Goal: Task Accomplishment & Management: Use online tool/utility

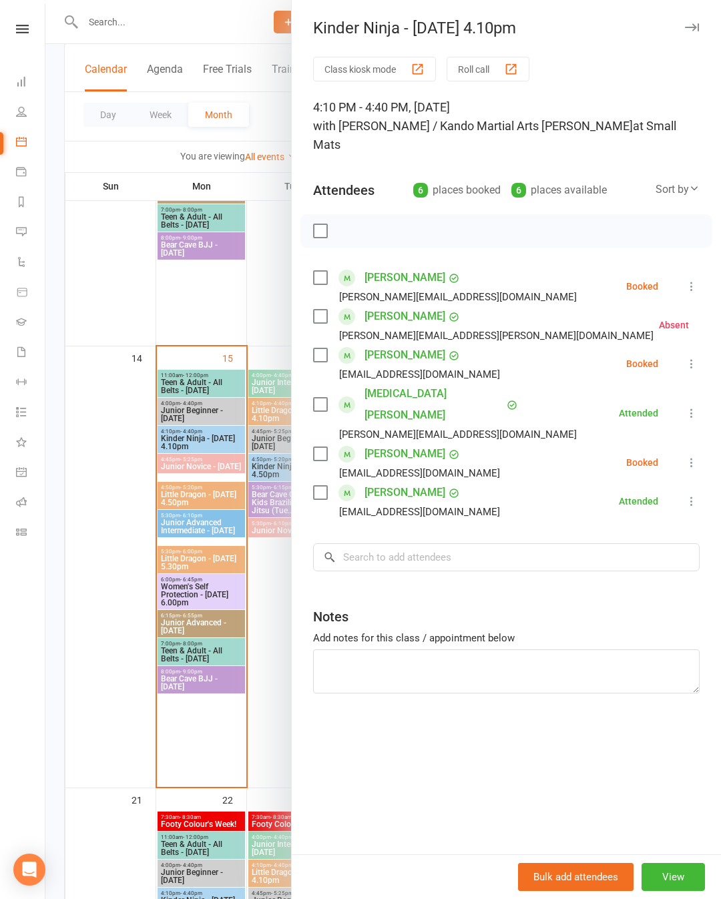
scroll to position [804, 0]
click at [690, 280] on icon at bounding box center [691, 286] width 13 height 13
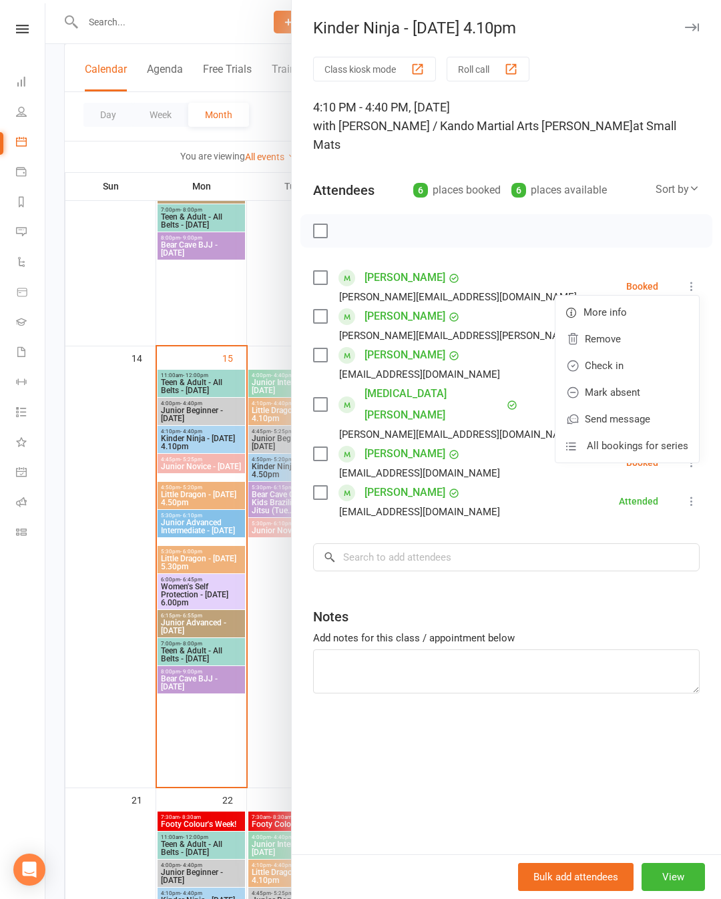
click at [638, 352] on link "Check in" at bounding box center [627, 365] width 144 height 27
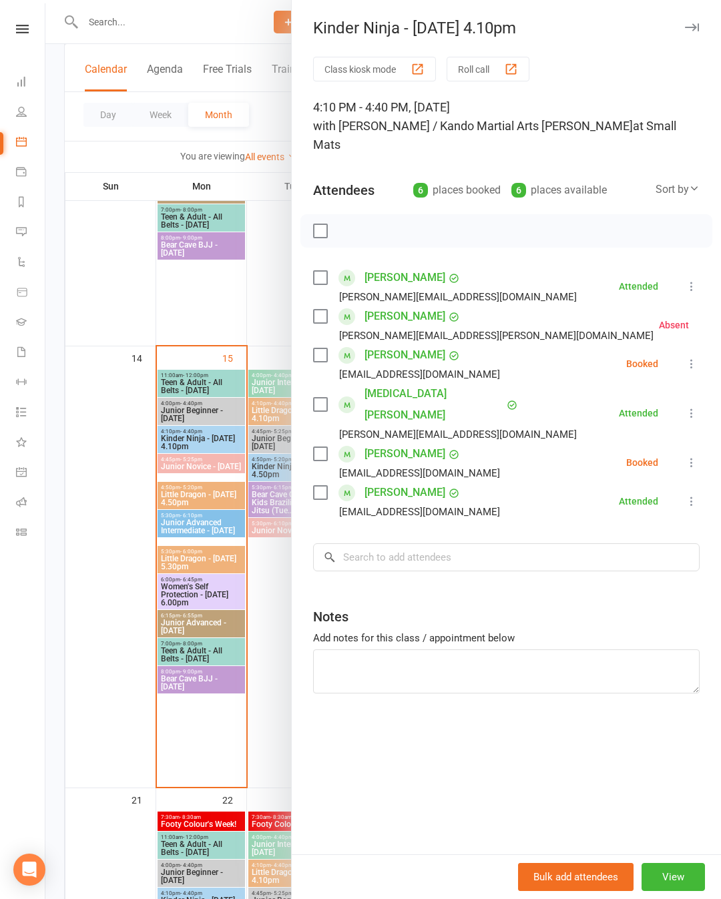
click at [696, 357] on icon at bounding box center [691, 363] width 13 height 13
click at [646, 457] on link "Mark absent" at bounding box center [627, 470] width 144 height 27
click at [690, 456] on icon at bounding box center [691, 462] width 13 height 13
click at [636, 555] on link "Mark absent" at bounding box center [627, 568] width 144 height 27
click at [111, 482] on div at bounding box center [383, 449] width 676 height 899
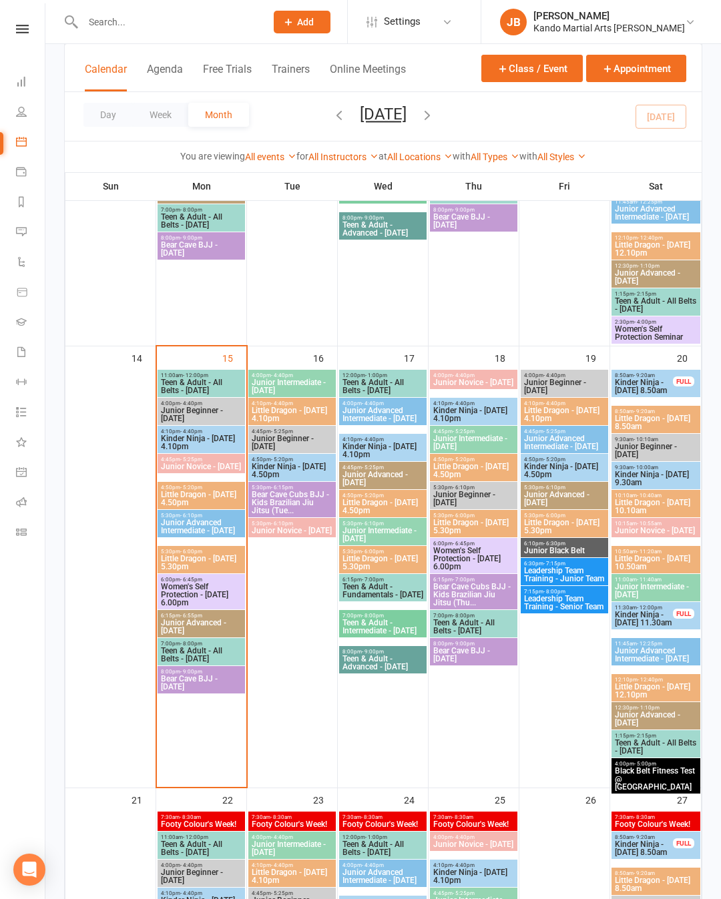
click at [188, 495] on span "Little Dragon - [DATE] 4.50pm" at bounding box center [201, 499] width 82 height 16
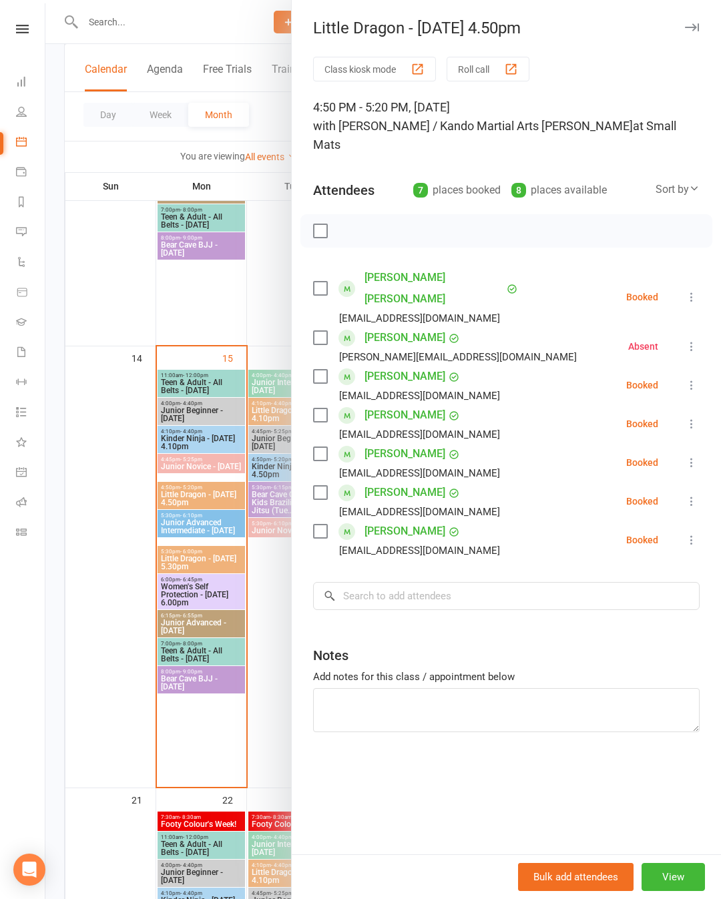
click at [696, 533] on icon at bounding box center [691, 539] width 13 height 13
click at [642, 606] on link "Check in" at bounding box center [627, 619] width 144 height 27
click at [696, 290] on icon at bounding box center [691, 296] width 13 height 13
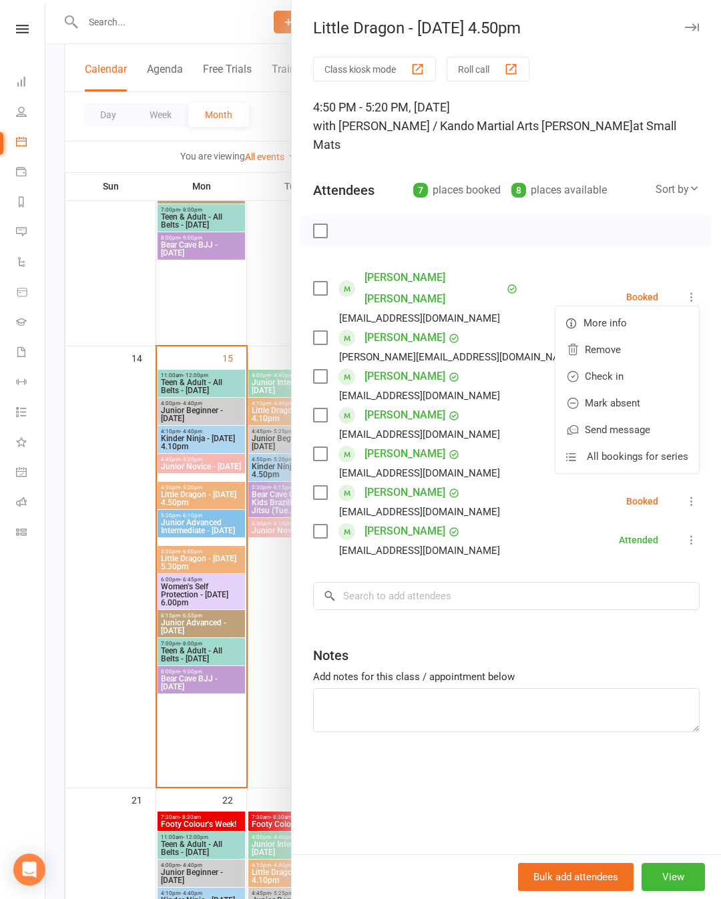
click at [644, 363] on link "Check in" at bounding box center [627, 376] width 144 height 27
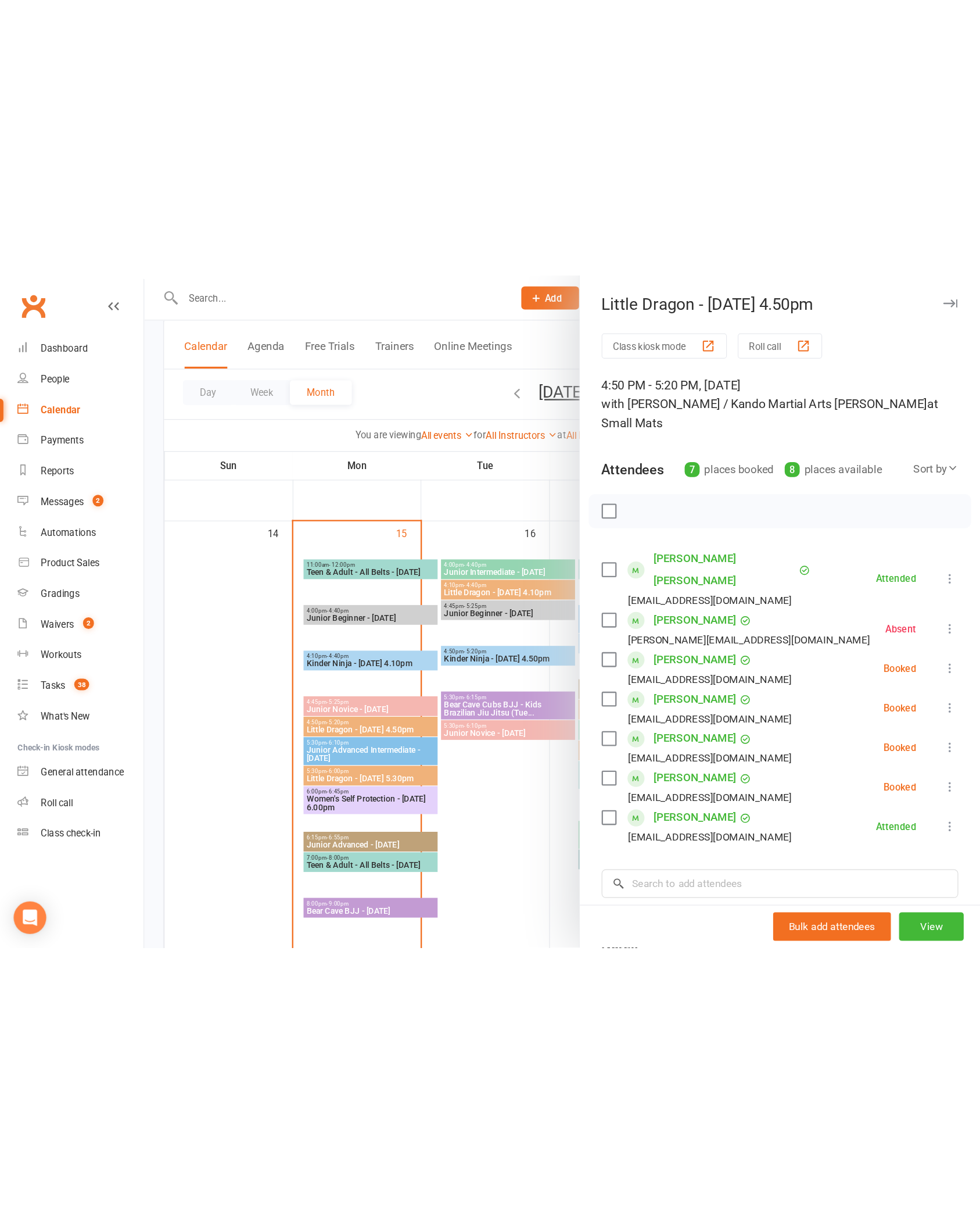
scroll to position [714, 0]
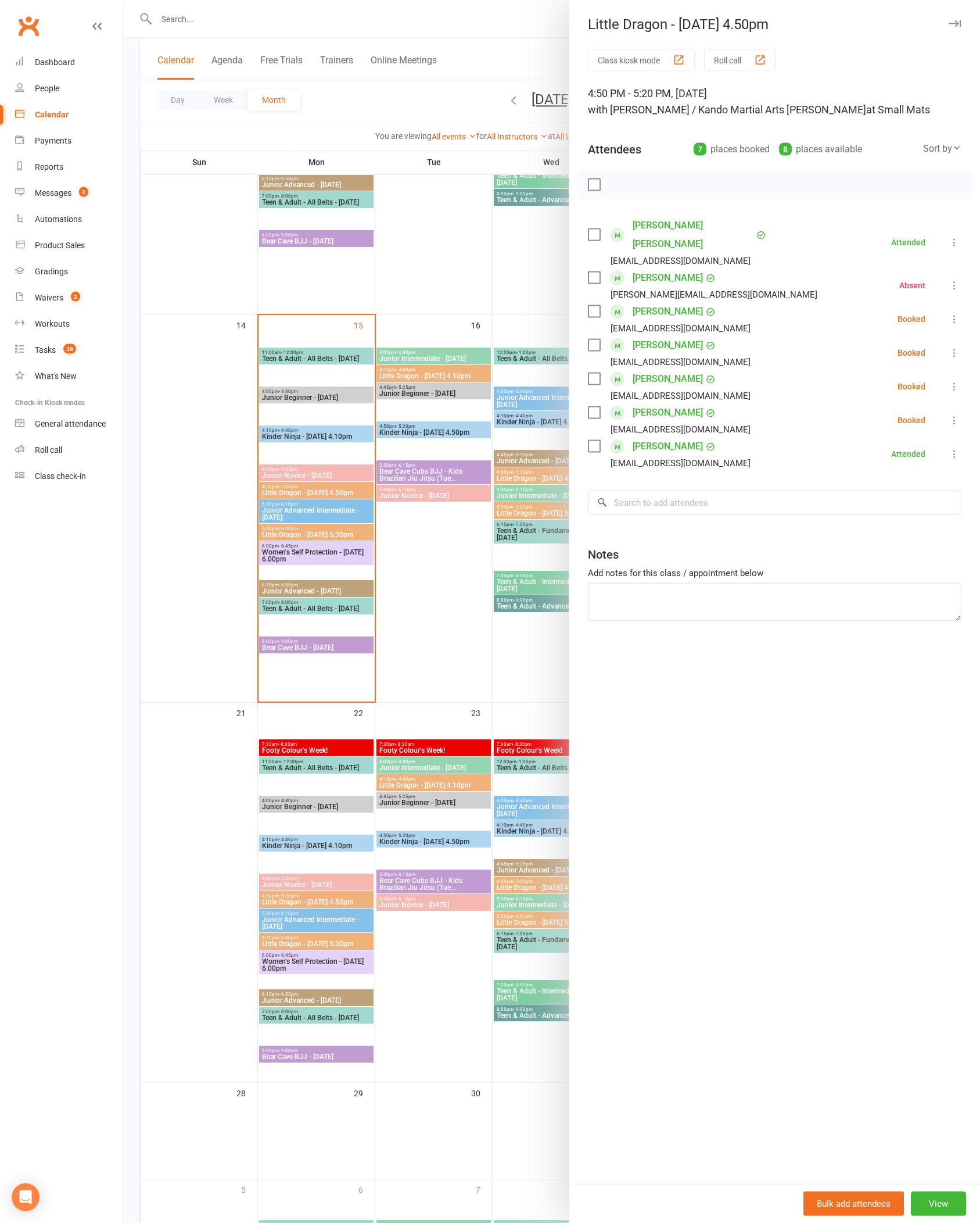
click at [627, 458] on div "Class kiosk mode Roll call 4:50 PM - 5:20 PM, [DATE] with [PERSON_NAME] / Kando…" at bounding box center [775, 616] width 411 height 1134
click at [627, 491] on input "search" at bounding box center [775, 502] width 373 height 24
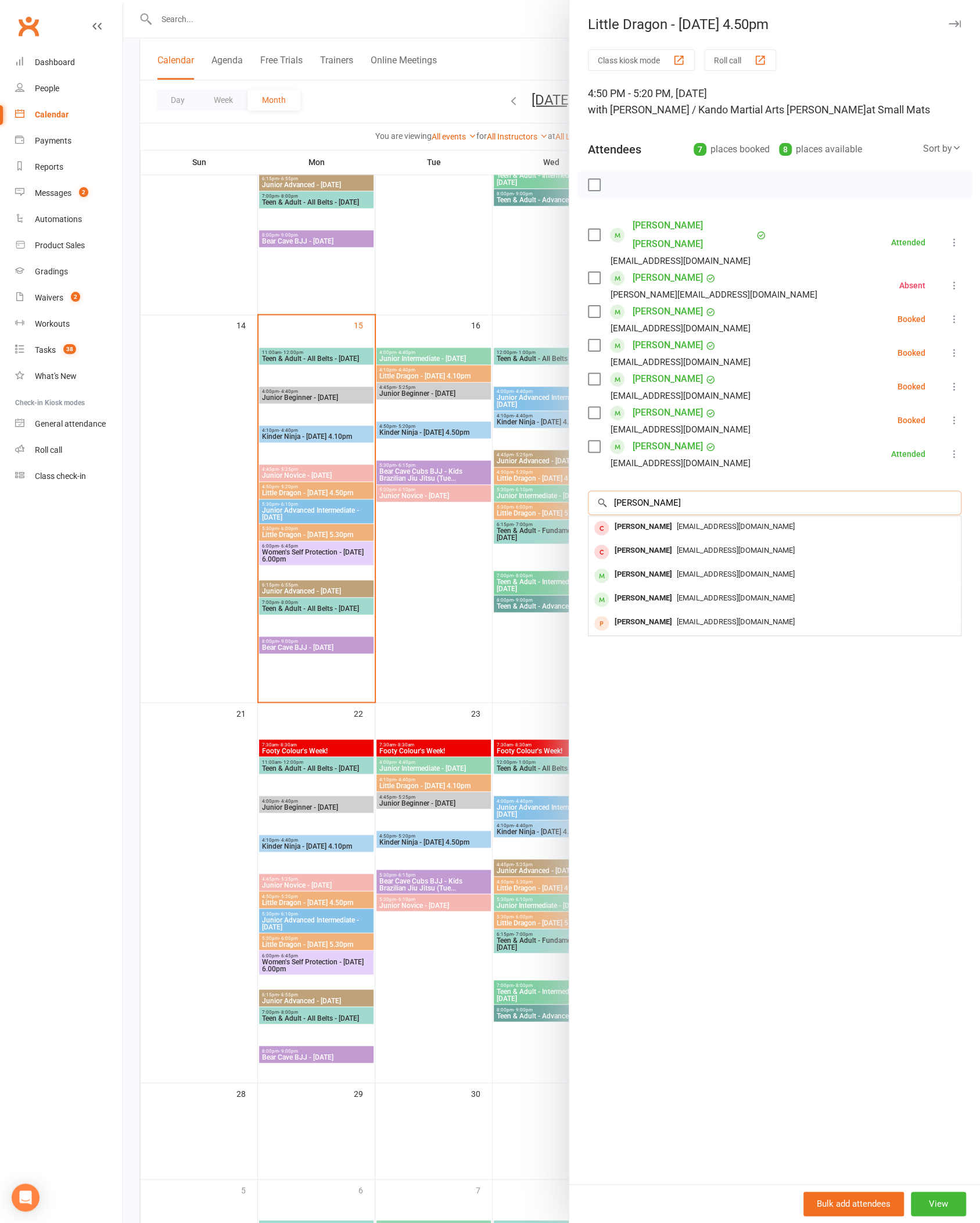
type input "[PERSON_NAME]"
click at [171, 664] on div at bounding box center [552, 611] width 857 height 1223
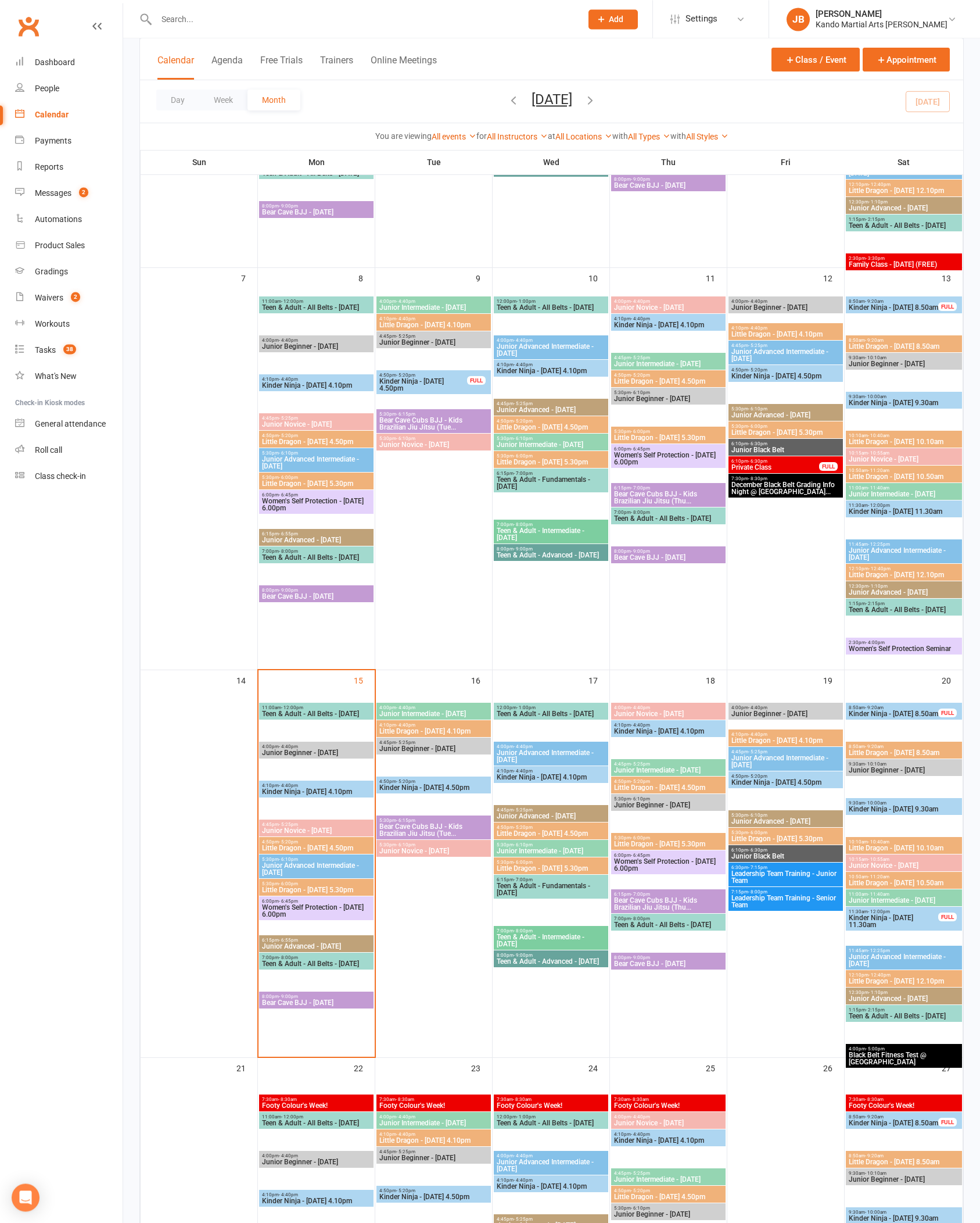
scroll to position [312, 0]
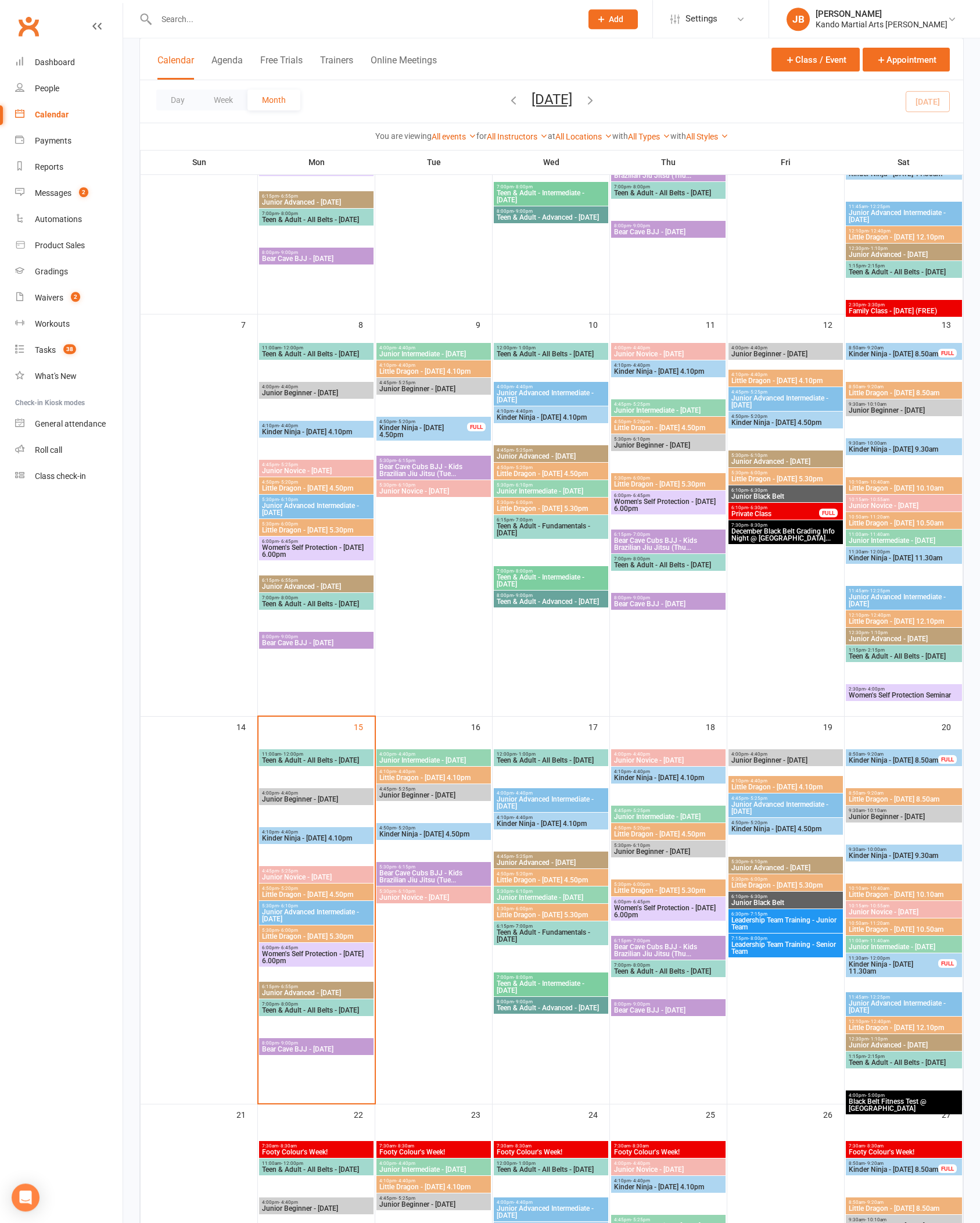
click at [287, 435] on span "Kinder Ninja - [DATE] 4.10pm" at bounding box center [316, 432] width 110 height 7
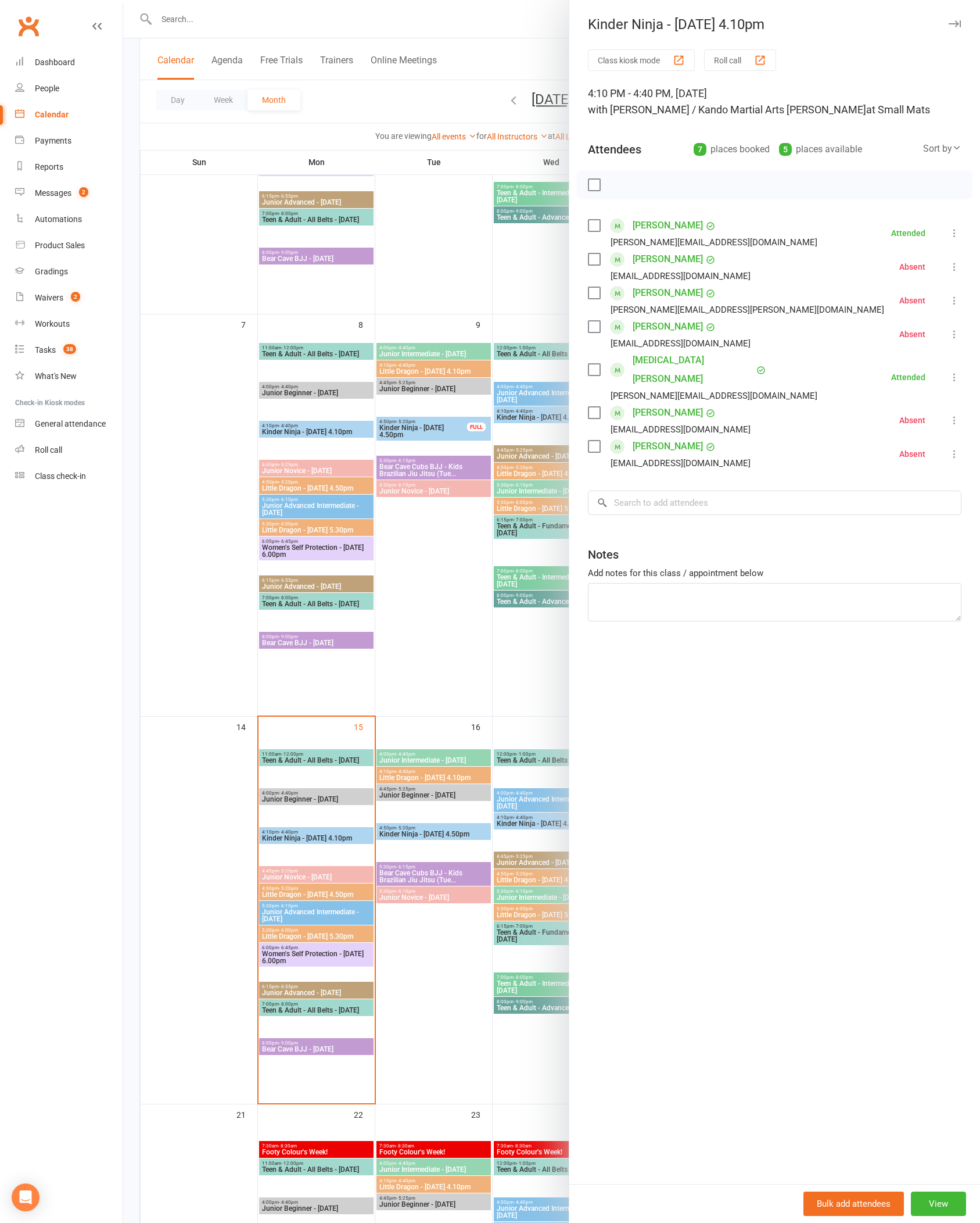
click at [246, 745] on div at bounding box center [552, 611] width 857 height 1223
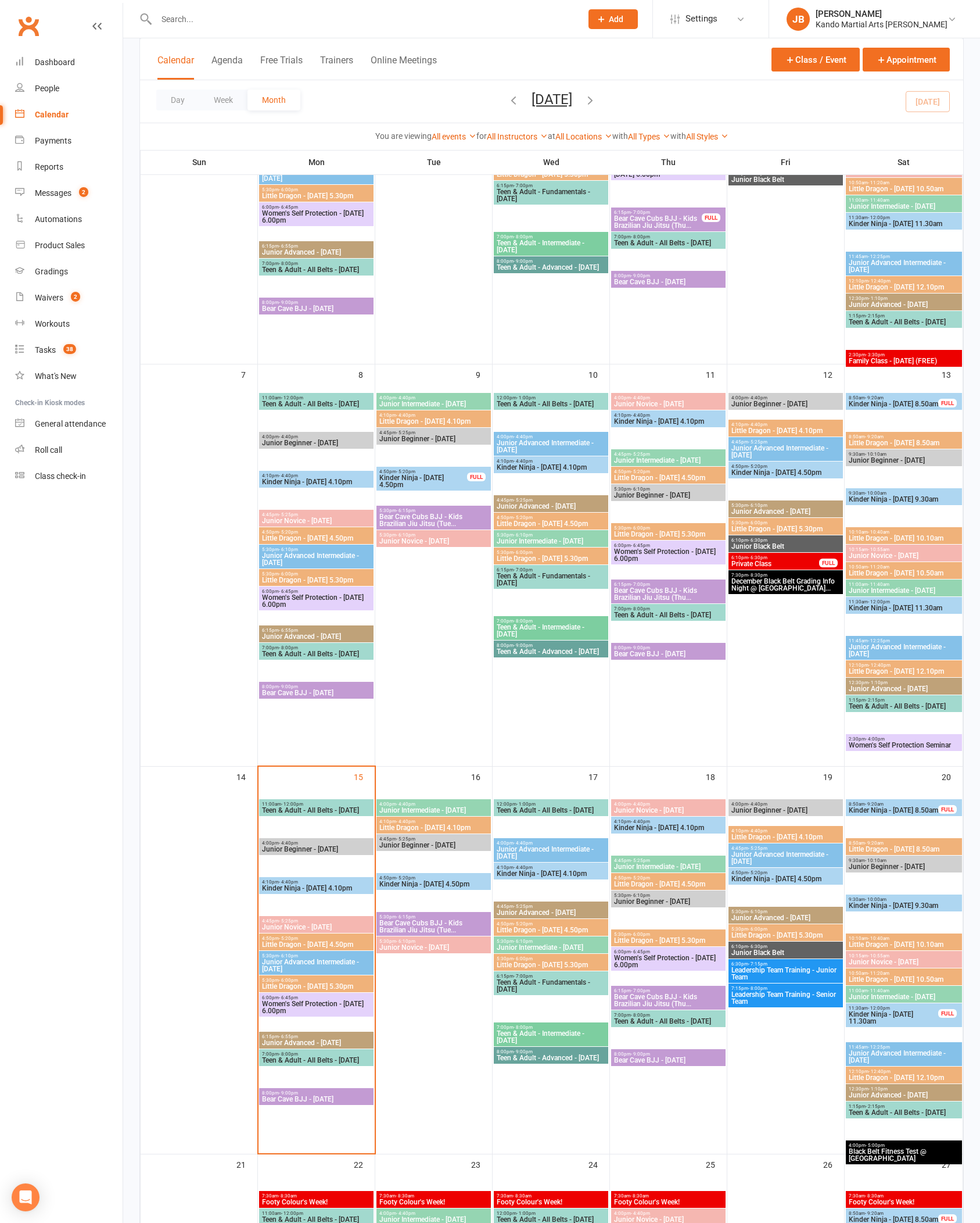
scroll to position [265, 0]
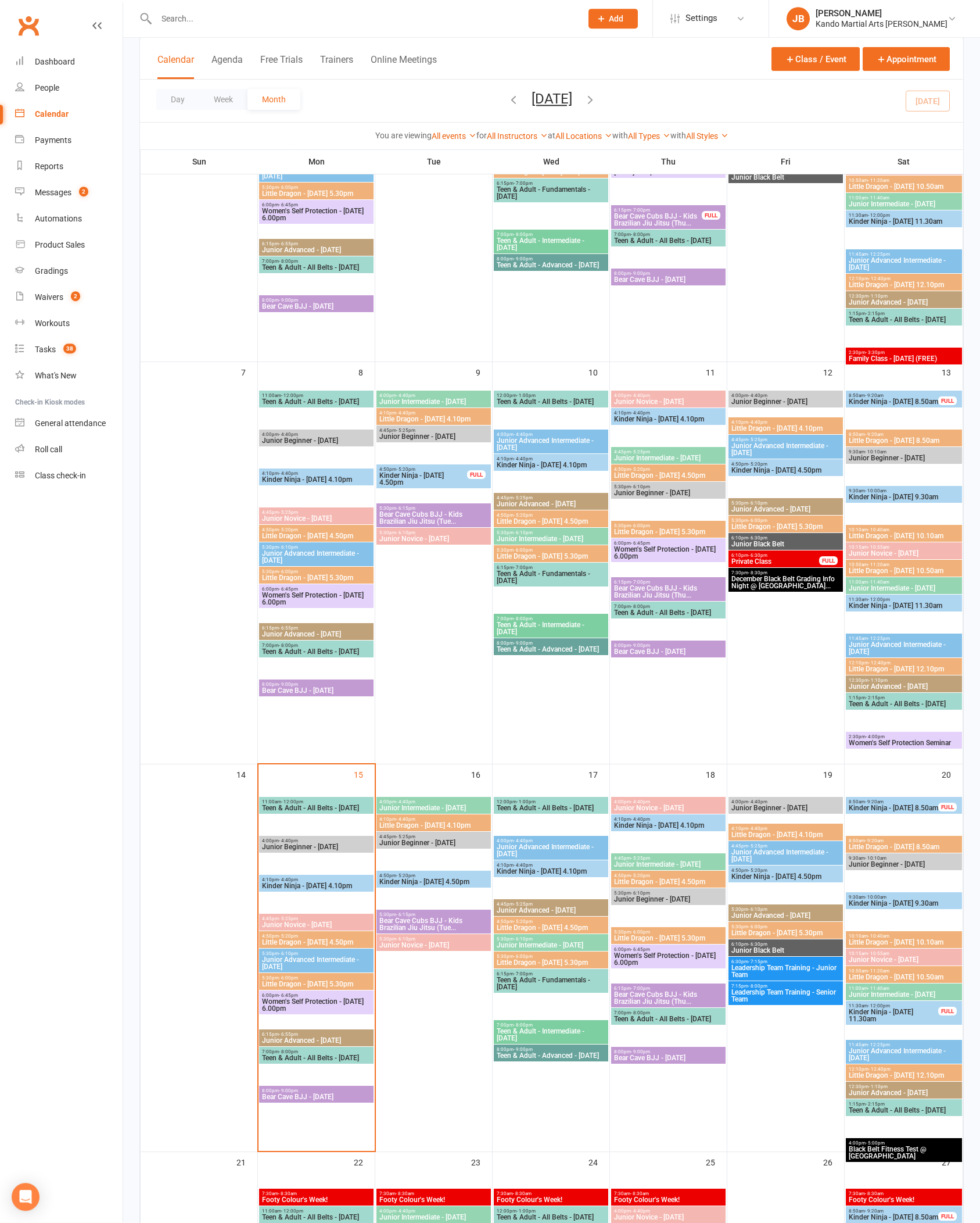
click at [284, 529] on span "4:50pm - 5:20pm" at bounding box center [316, 530] width 110 height 5
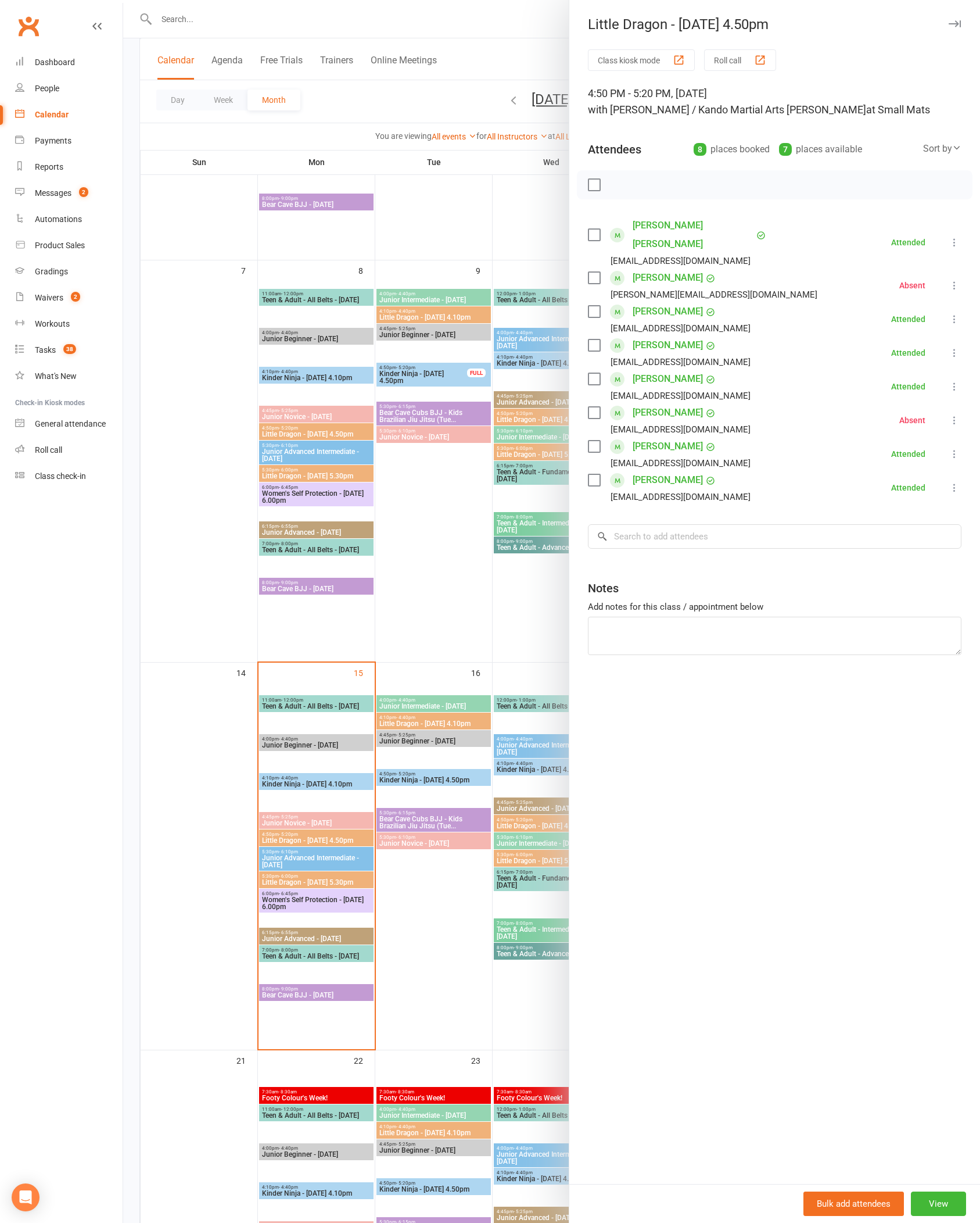
click at [202, 738] on div at bounding box center [552, 611] width 857 height 1223
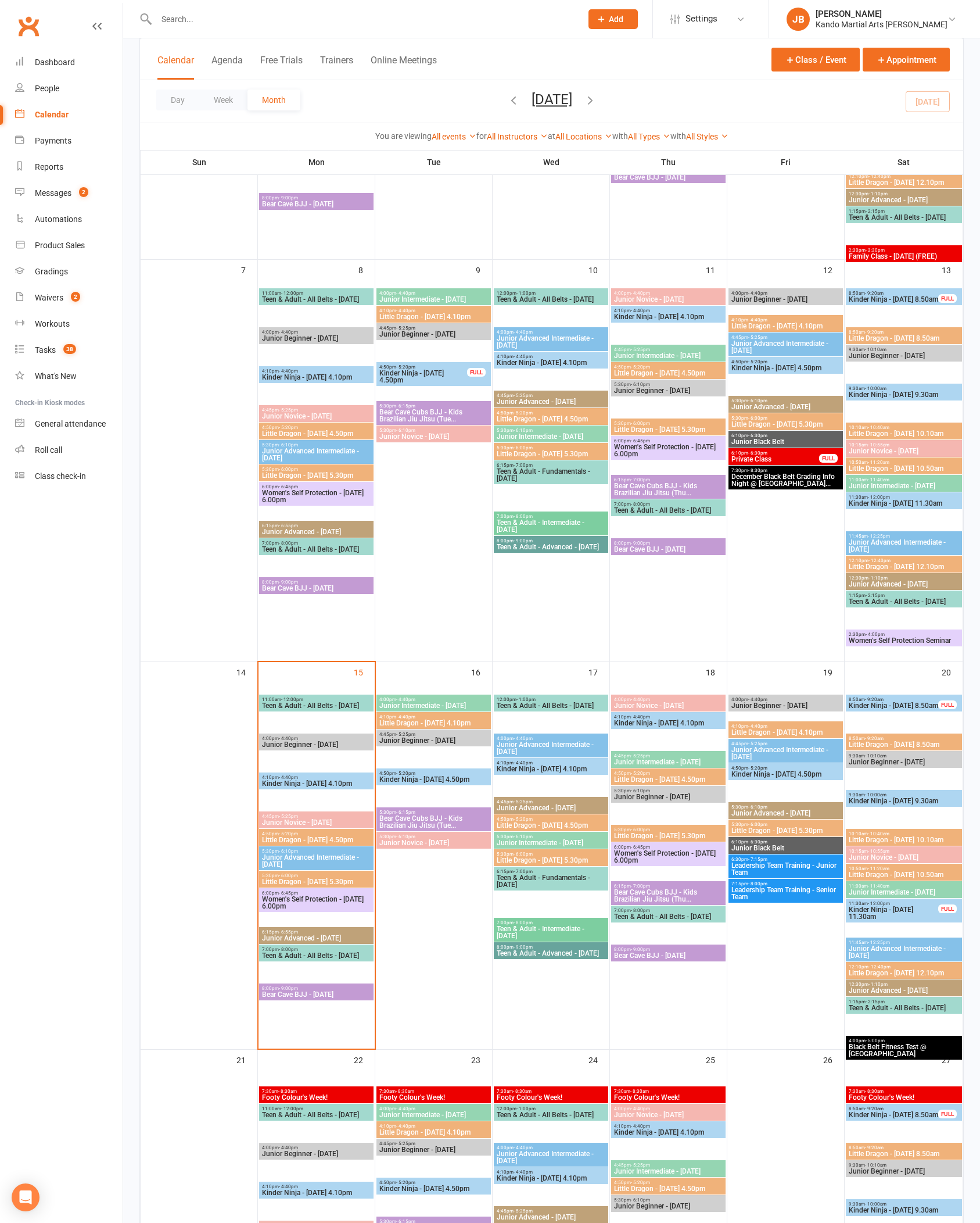
click at [299, 783] on span "Kinder Ninja - [DATE] 4.10pm" at bounding box center [316, 783] width 110 height 7
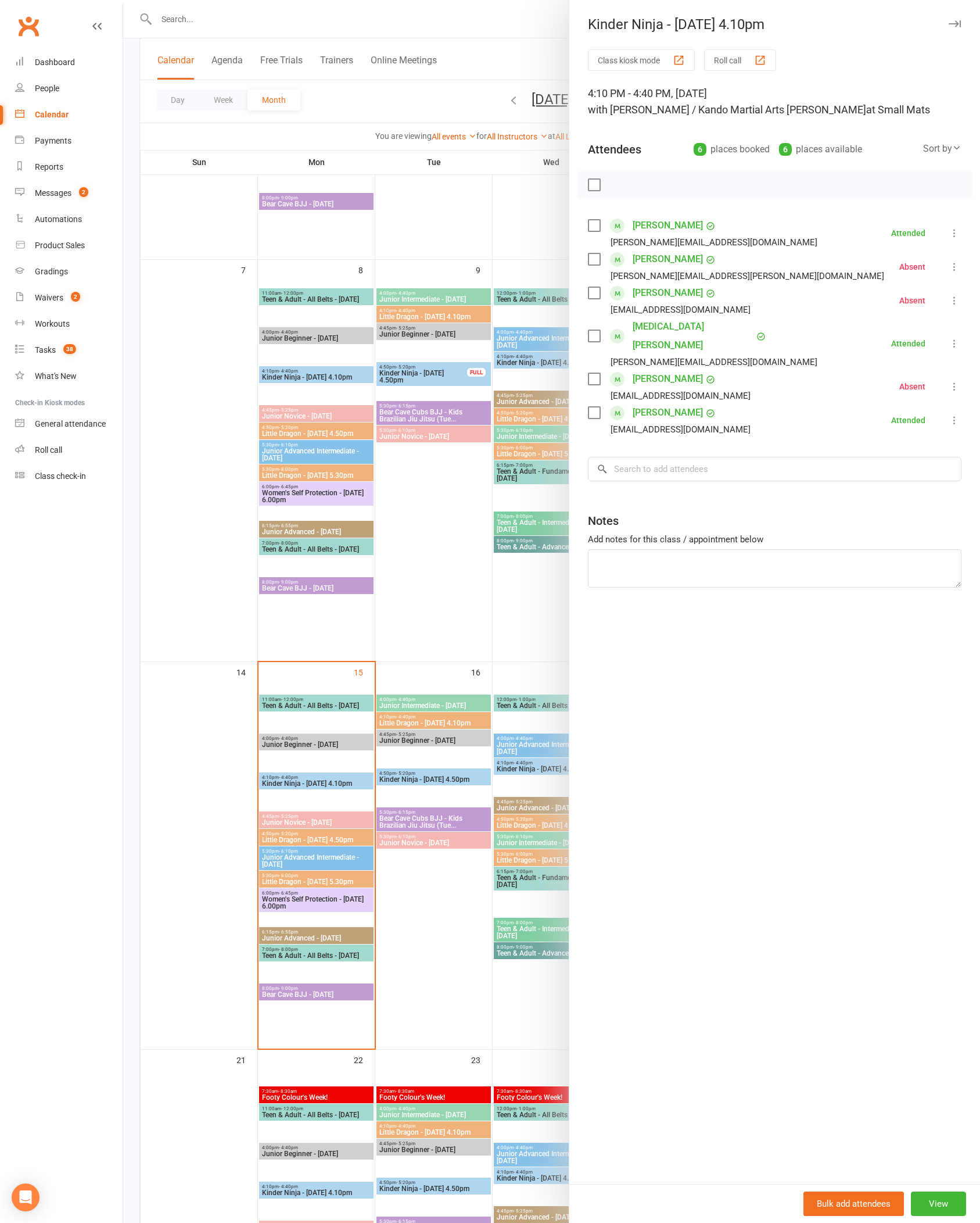
click at [164, 783] on div at bounding box center [552, 611] width 857 height 1223
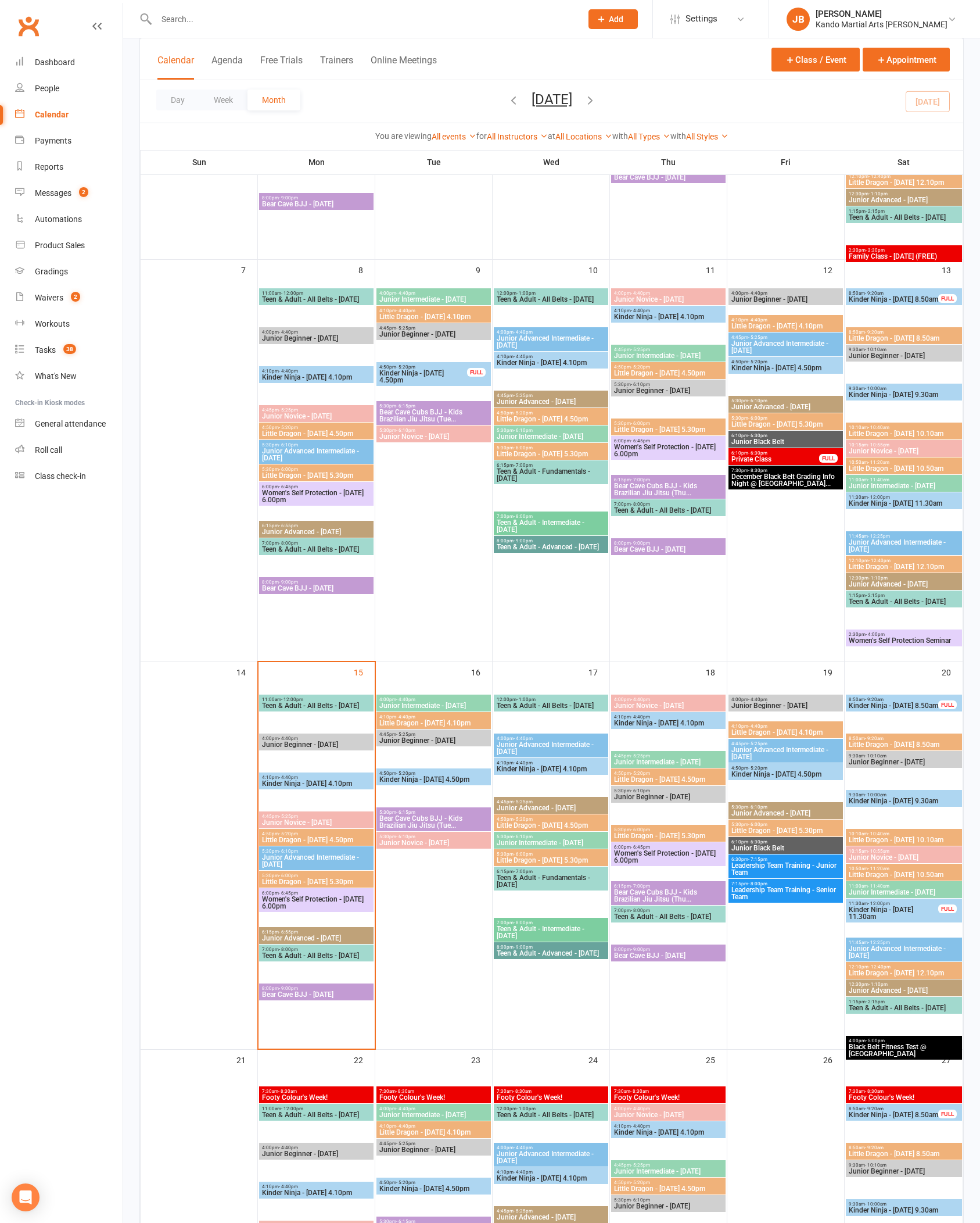
click at [288, 783] on span "- 5:20pm" at bounding box center [288, 834] width 19 height 5
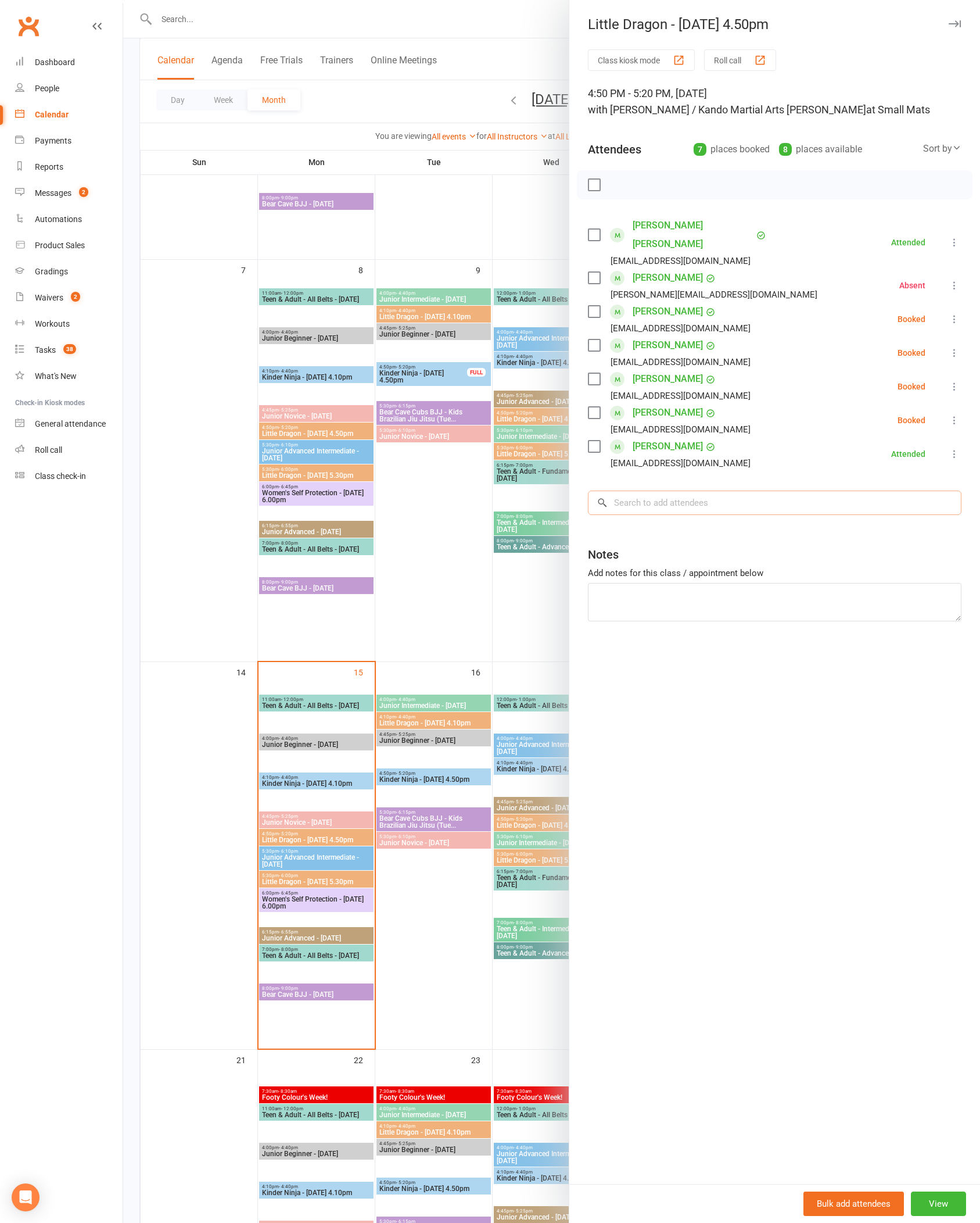
click at [627, 490] on input "search" at bounding box center [775, 502] width 373 height 24
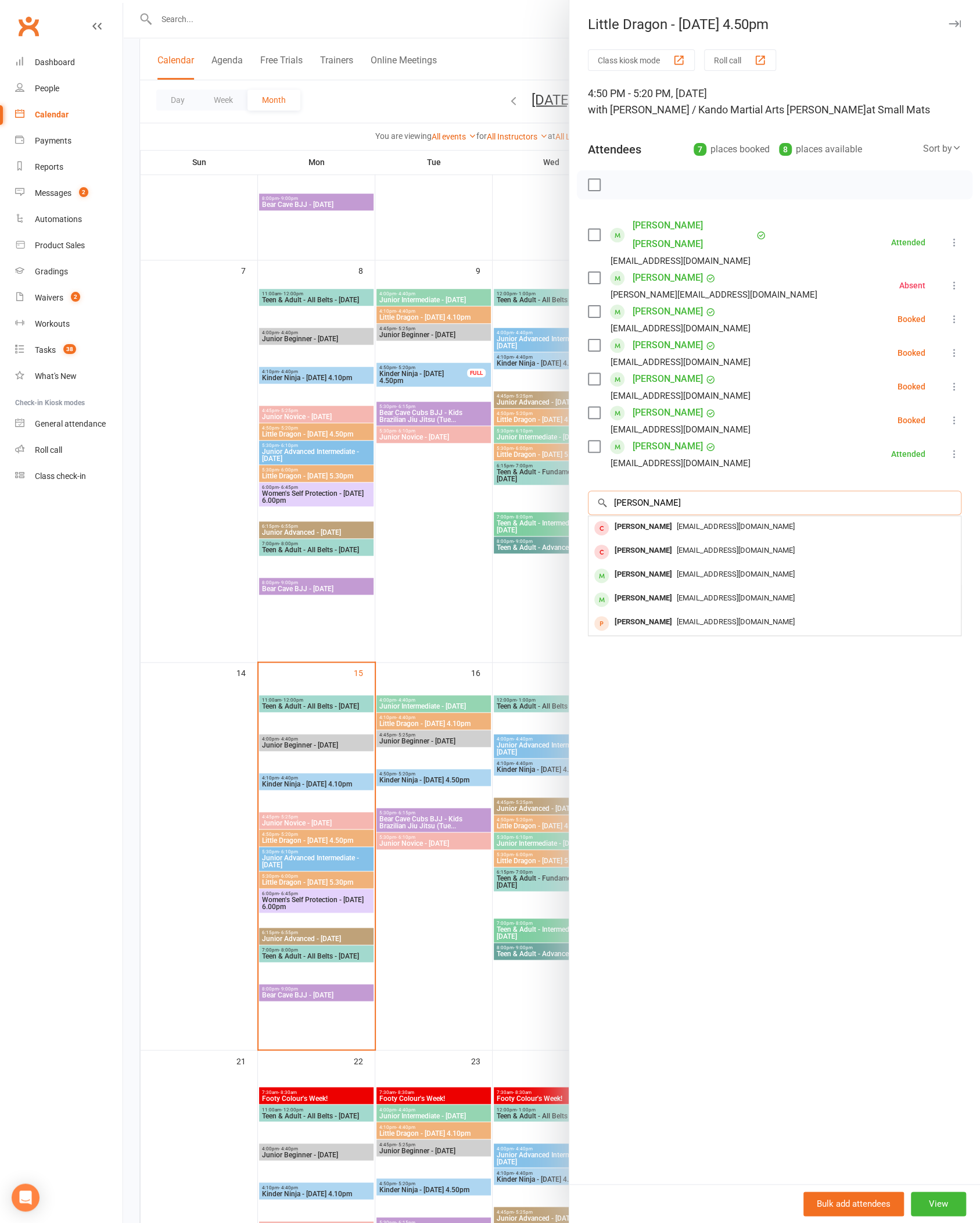
type input "[PERSON_NAME]"
click at [627, 569] on span "[EMAIL_ADDRESS][DOMAIN_NAME]" at bounding box center [736, 574] width 118 height 9
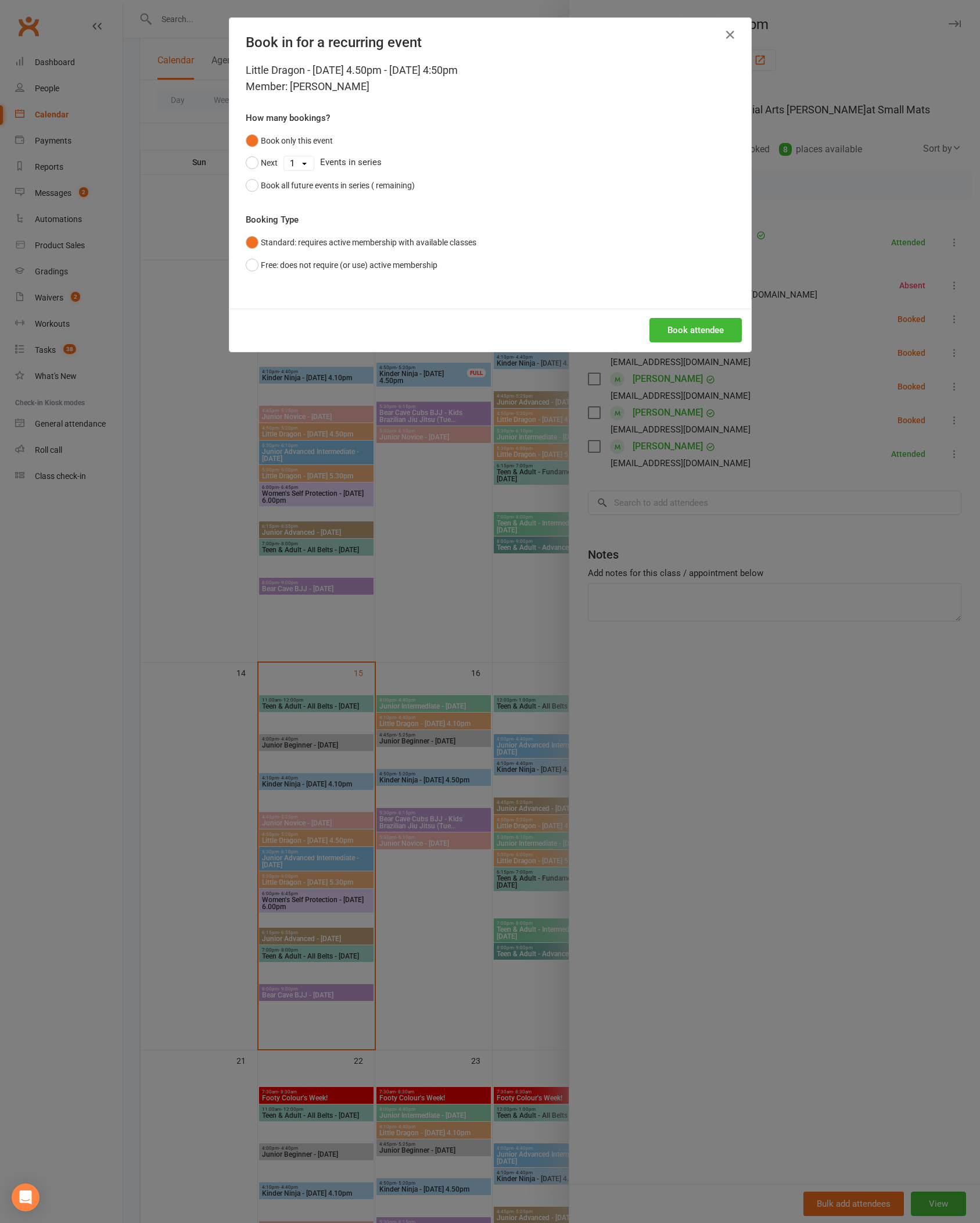
scroll to position [367, 0]
click at [627, 342] on button "Book attendee" at bounding box center [695, 330] width 92 height 24
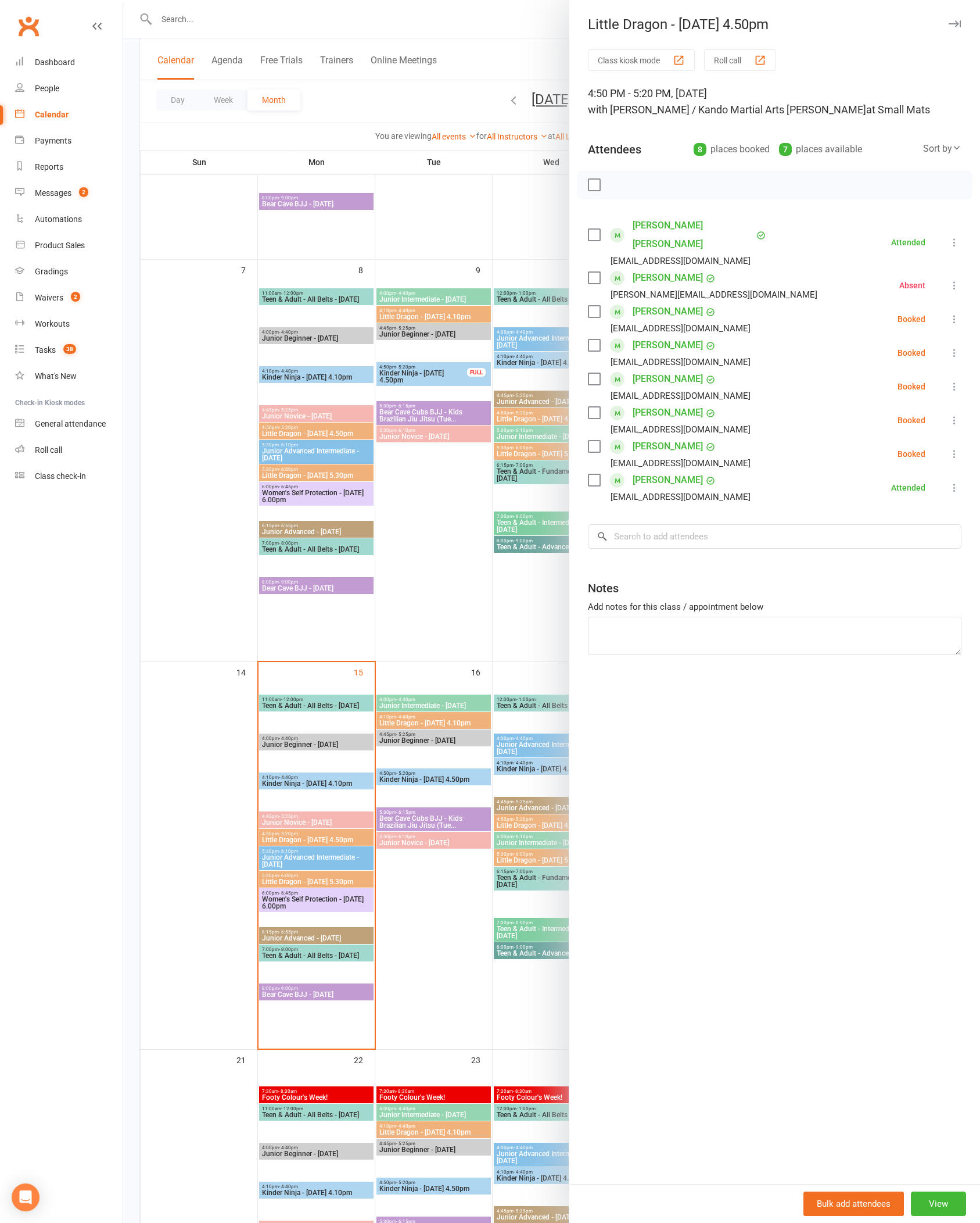
click at [627, 297] on div "Class kiosk mode Roll call 4:50 PM - 5:20 PM, [DATE] with [PERSON_NAME] / Kando…" at bounding box center [775, 616] width 411 height 1134
click at [627, 313] on icon at bounding box center [954, 319] width 11 height 11
click at [627, 377] on link "Check in" at bounding box center [899, 388] width 125 height 24
click at [627, 396] on div "Class kiosk mode Roll call 4:50 PM - 5:20 PM, [DATE] with [PERSON_NAME] / Kando…" at bounding box center [775, 616] width 411 height 1134
click at [627, 399] on div "Class kiosk mode Roll call 4:50 PM - 5:20 PM, [DATE] with [PERSON_NAME] / Kando…" at bounding box center [775, 616] width 411 height 1134
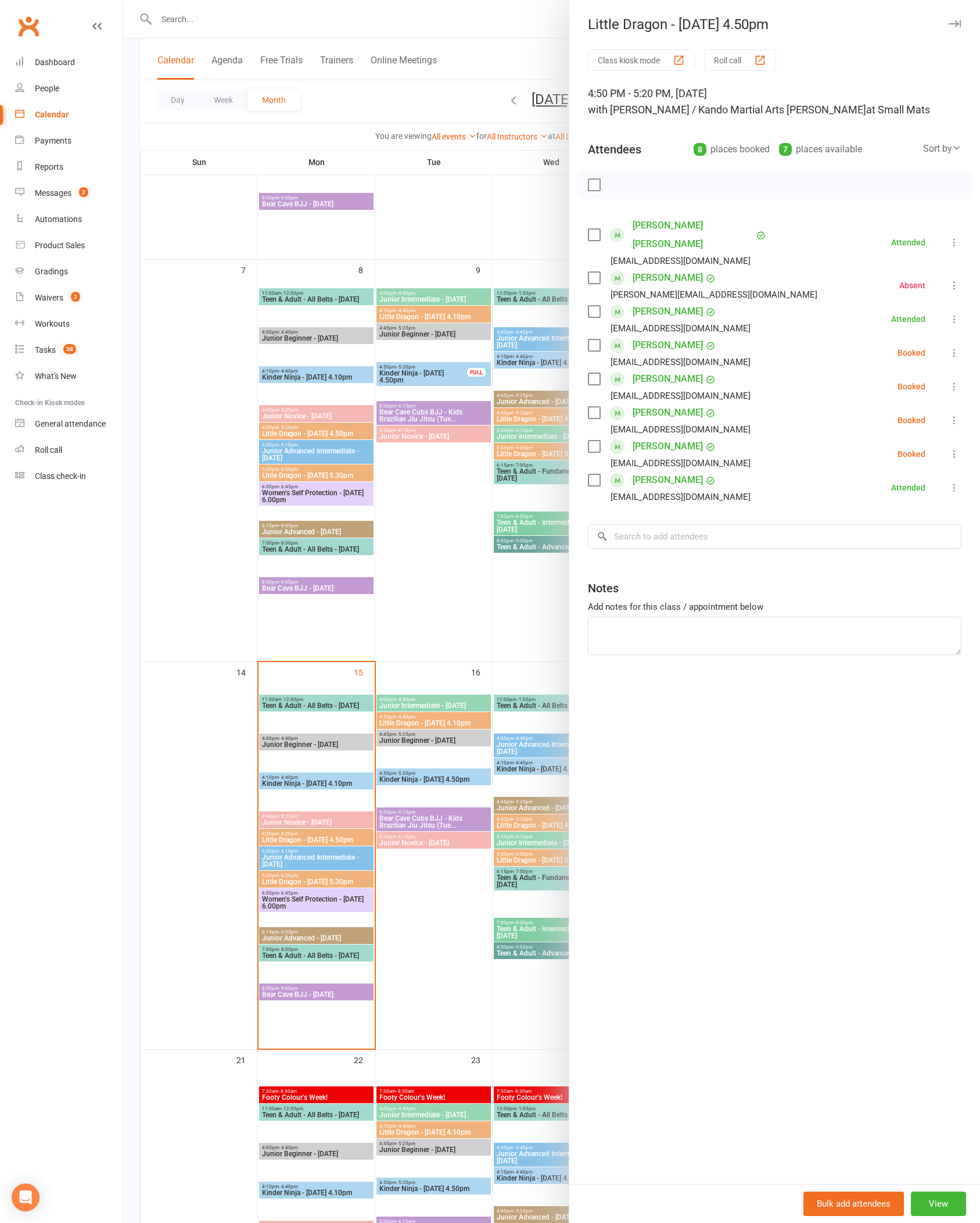
click at [627, 391] on div "Class kiosk mode Roll call 4:50 PM - 5:20 PM, [DATE] with [PERSON_NAME] / Kando…" at bounding box center [775, 616] width 411 height 1134
click at [627, 385] on div "Class kiosk mode Roll call 4:50 PM - 5:20 PM, [DATE] with [PERSON_NAME] / Kando…" at bounding box center [775, 616] width 411 height 1134
click at [627, 414] on icon at bounding box center [954, 420] width 11 height 11
click at [627, 478] on link "Check in" at bounding box center [899, 489] width 125 height 24
click at [627, 326] on div "Class kiosk mode Roll call 4:50 PM - 5:20 PM, [DATE] with [PERSON_NAME] / Kando…" at bounding box center [775, 616] width 411 height 1134
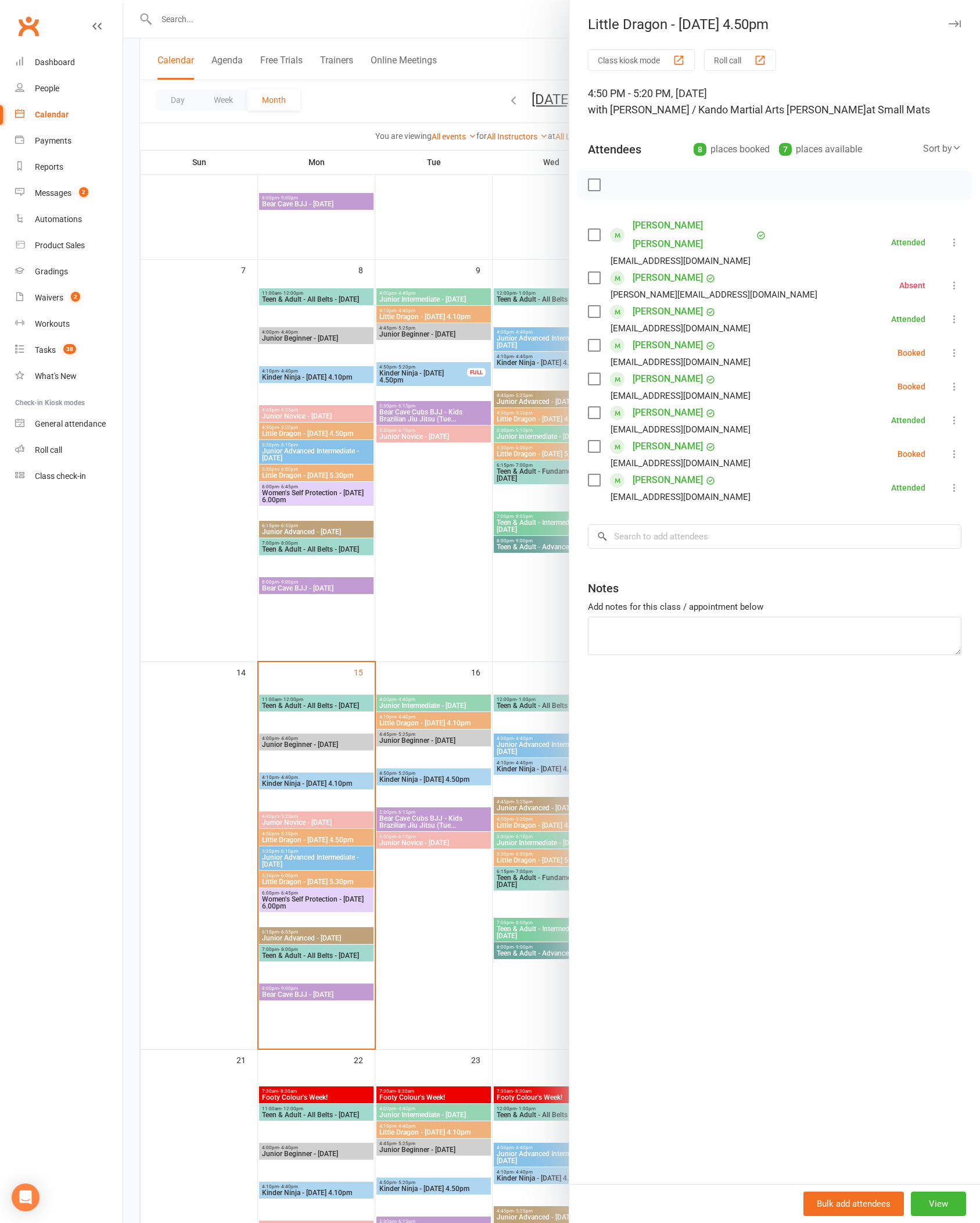
click at [627, 333] on div "Class kiosk mode Roll call 4:50 PM - 5:20 PM, [DATE] with [PERSON_NAME] / Kando…" at bounding box center [775, 616] width 411 height 1134
click at [627, 333] on div "Class kiosk mode Roll call 4:50 PM - 5:20 PM, [DATE] with [PERSON_NAME] / Kando…" at bounding box center [775, 616] width 411 height 1134
click at [627, 347] on icon at bounding box center [954, 353] width 11 height 11
click at [627, 410] on link "Check in" at bounding box center [899, 421] width 125 height 24
click at [627, 366] on div "Class kiosk mode Roll call 4:50 PM - 5:20 PM, [DATE] with [PERSON_NAME] / Kando…" at bounding box center [775, 616] width 411 height 1134
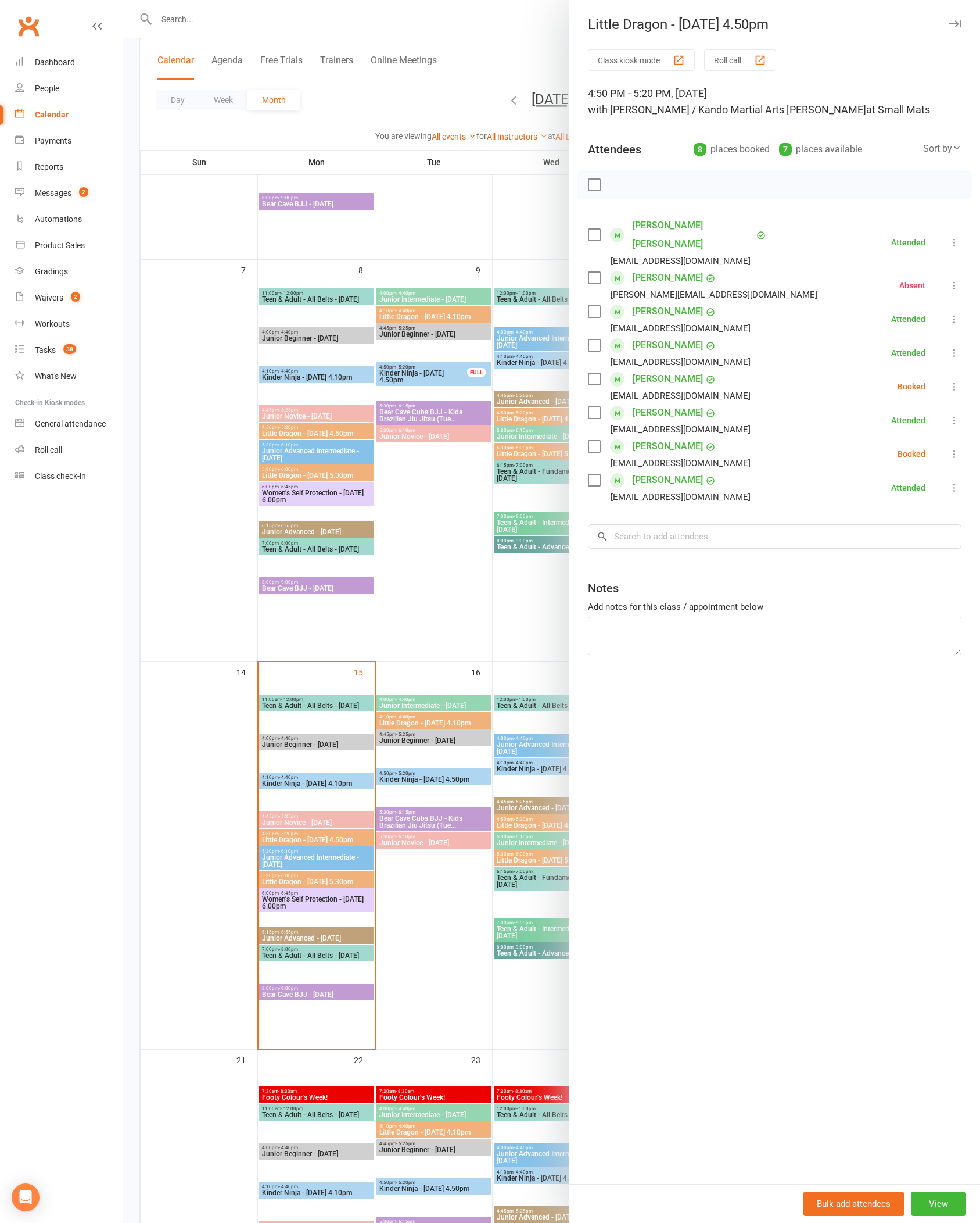
click at [627, 380] on icon at bounding box center [954, 386] width 11 height 11
click at [627, 444] on link "Check in" at bounding box center [899, 455] width 125 height 24
